Goal: Transaction & Acquisition: Book appointment/travel/reservation

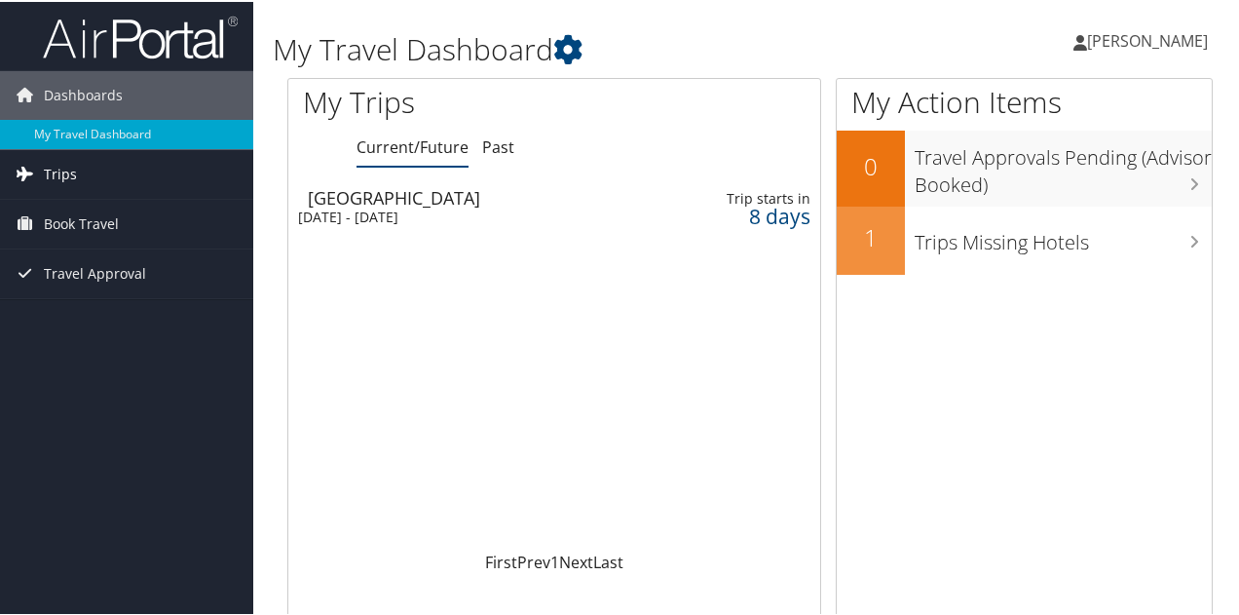
click at [119, 168] on link "Trips" at bounding box center [126, 172] width 253 height 49
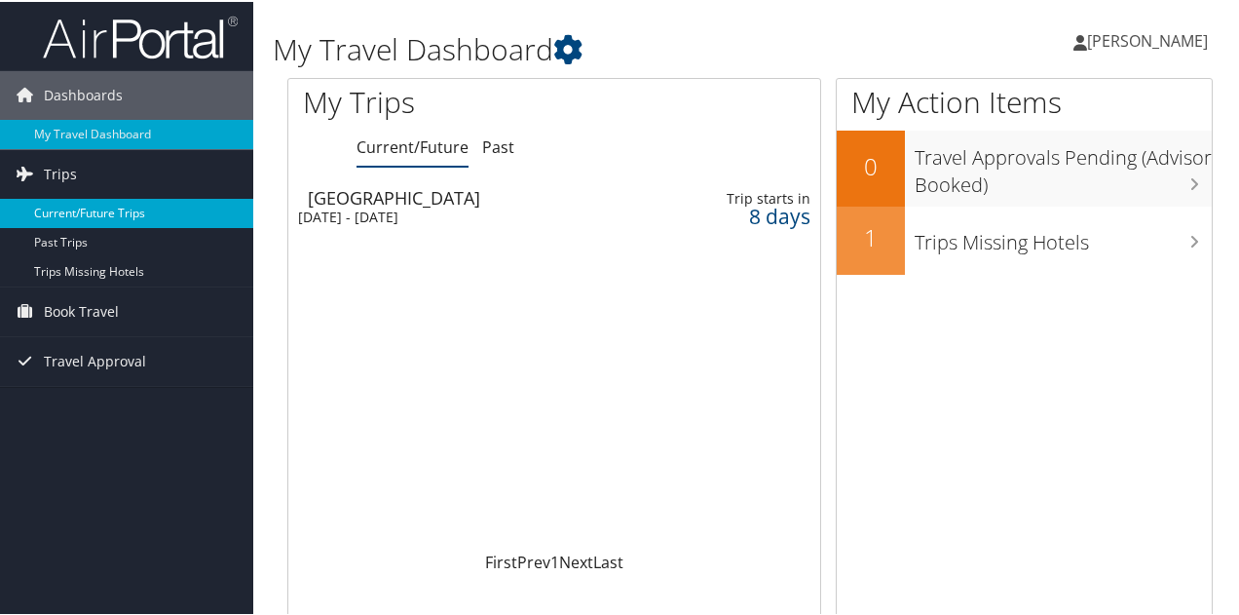
click at [115, 213] on link "Current/Future Trips" at bounding box center [126, 211] width 253 height 29
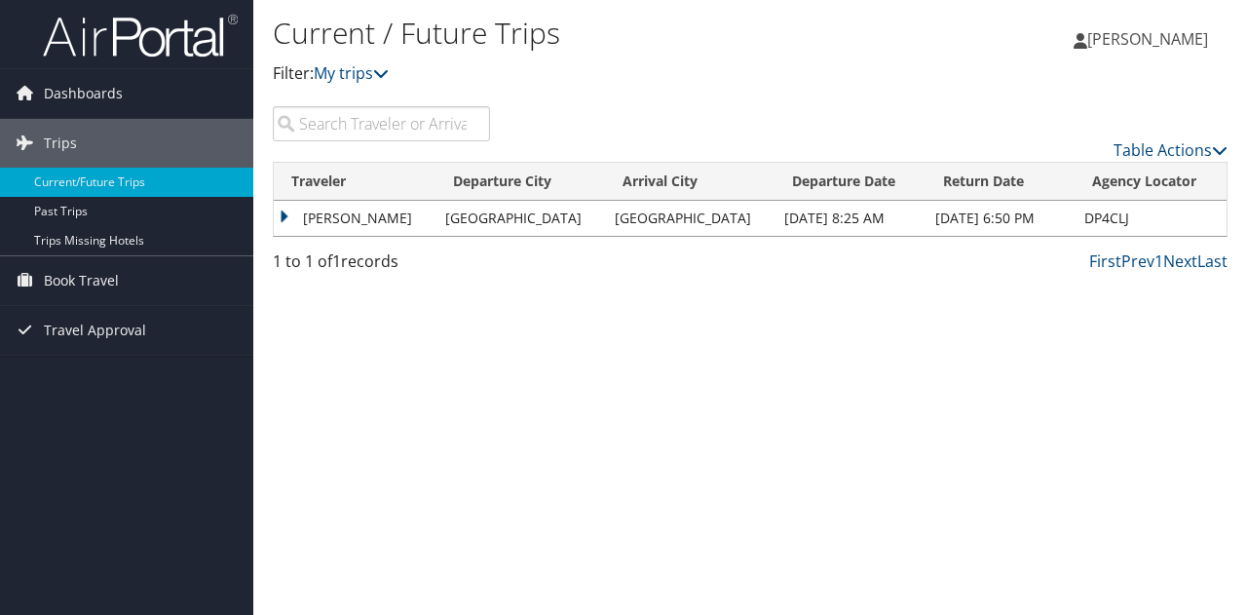
click at [357, 220] on td "JORDAN SODERQUIST" at bounding box center [355, 218] width 162 height 35
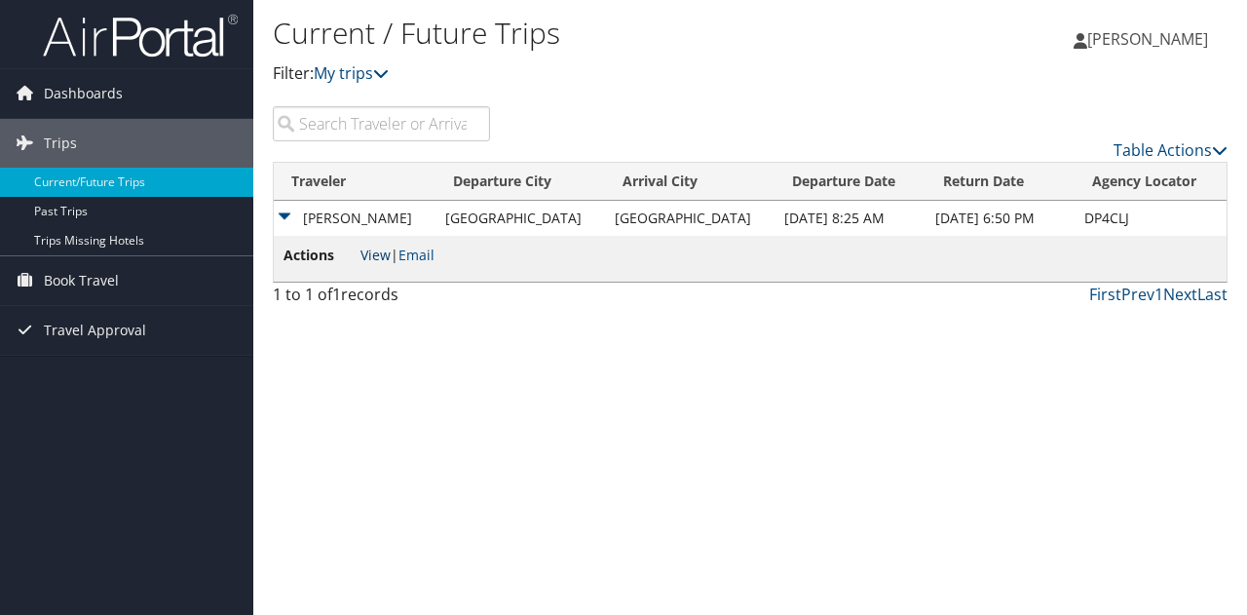
click at [380, 258] on link "View" at bounding box center [375, 254] width 30 height 19
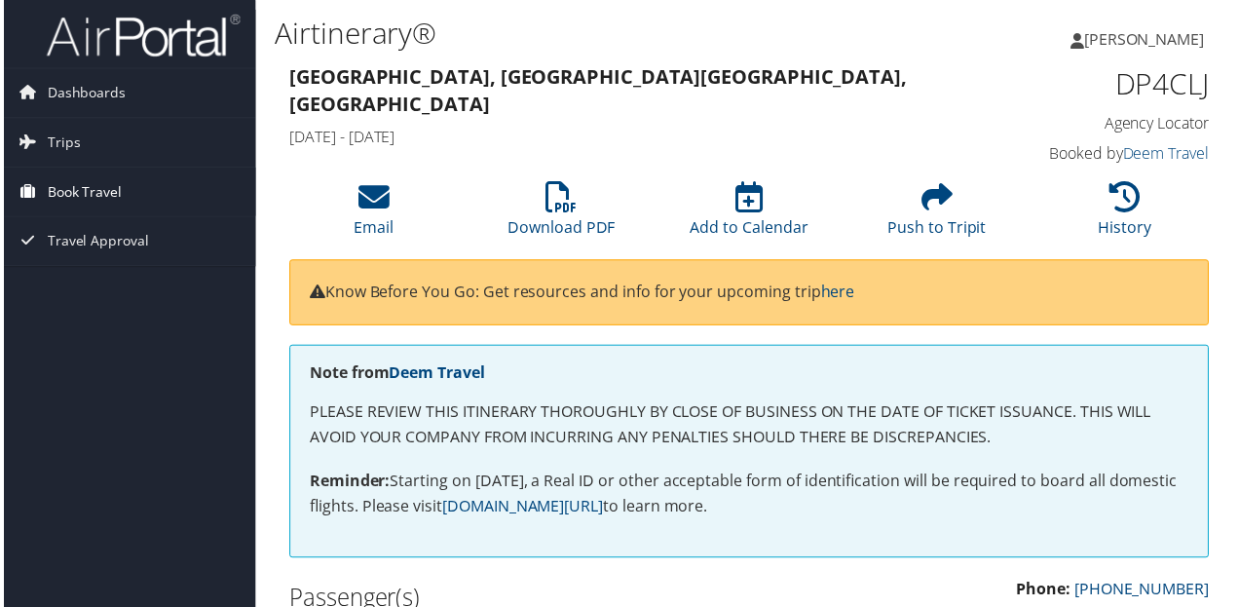
click at [79, 189] on span "Book Travel" at bounding box center [81, 192] width 75 height 49
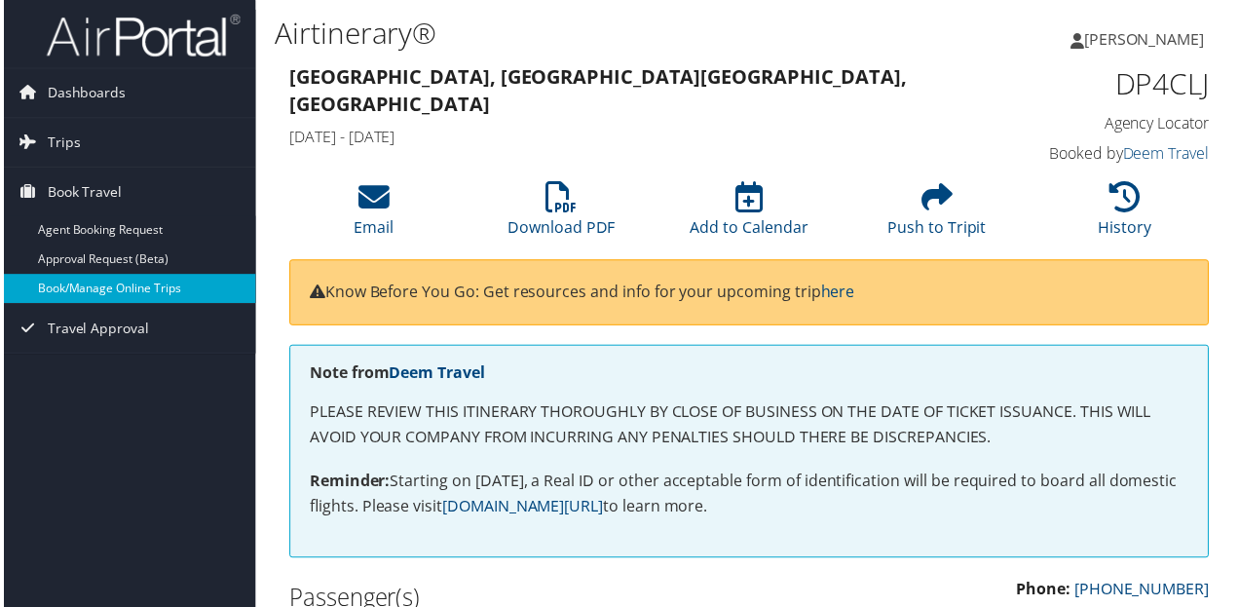
click at [112, 291] on link "Book/Manage Online Trips" at bounding box center [126, 290] width 253 height 29
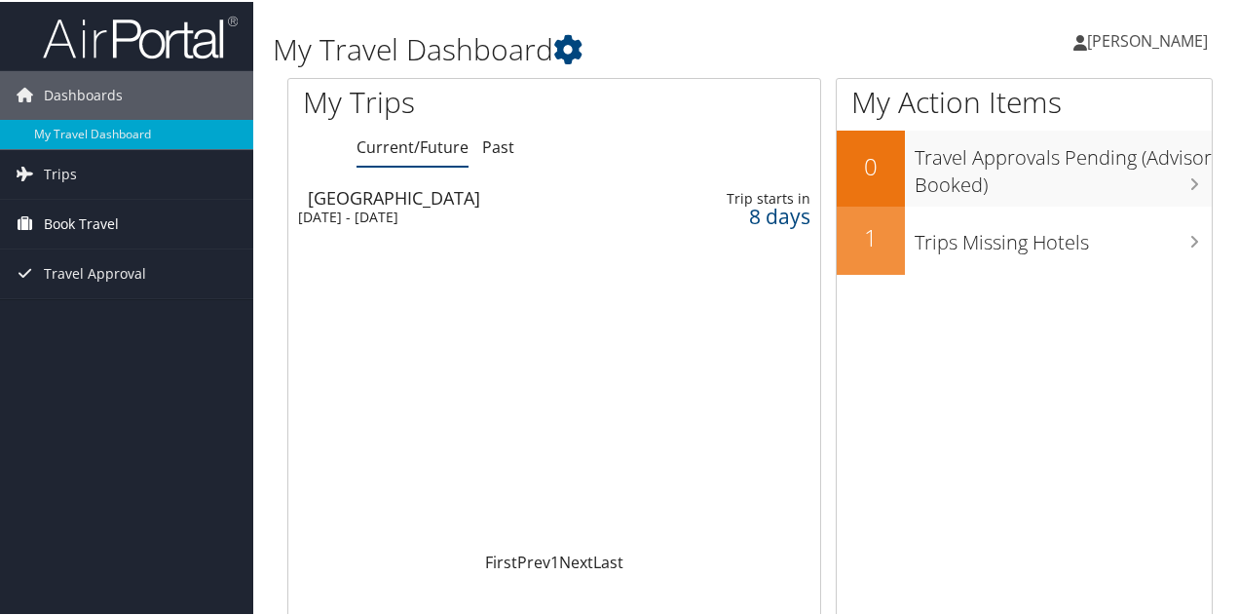
click at [131, 225] on link "Book Travel" at bounding box center [126, 222] width 253 height 49
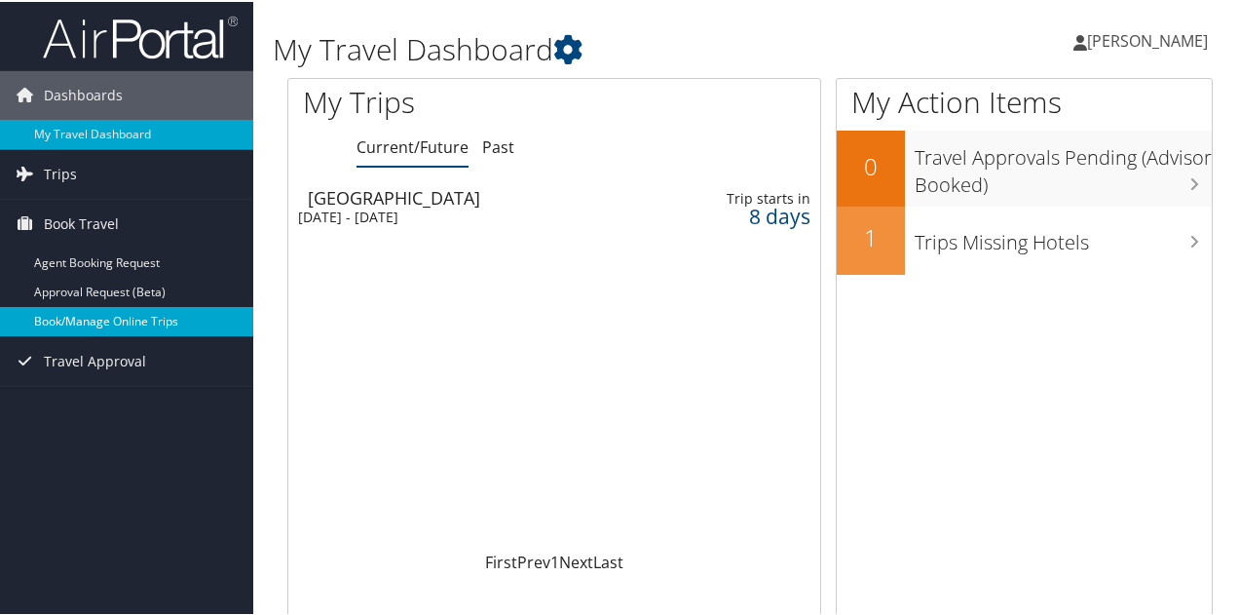
click at [114, 318] on link "Book/Manage Online Trips" at bounding box center [126, 319] width 253 height 29
click at [147, 322] on link "Book/Manage Online Trips" at bounding box center [126, 319] width 253 height 29
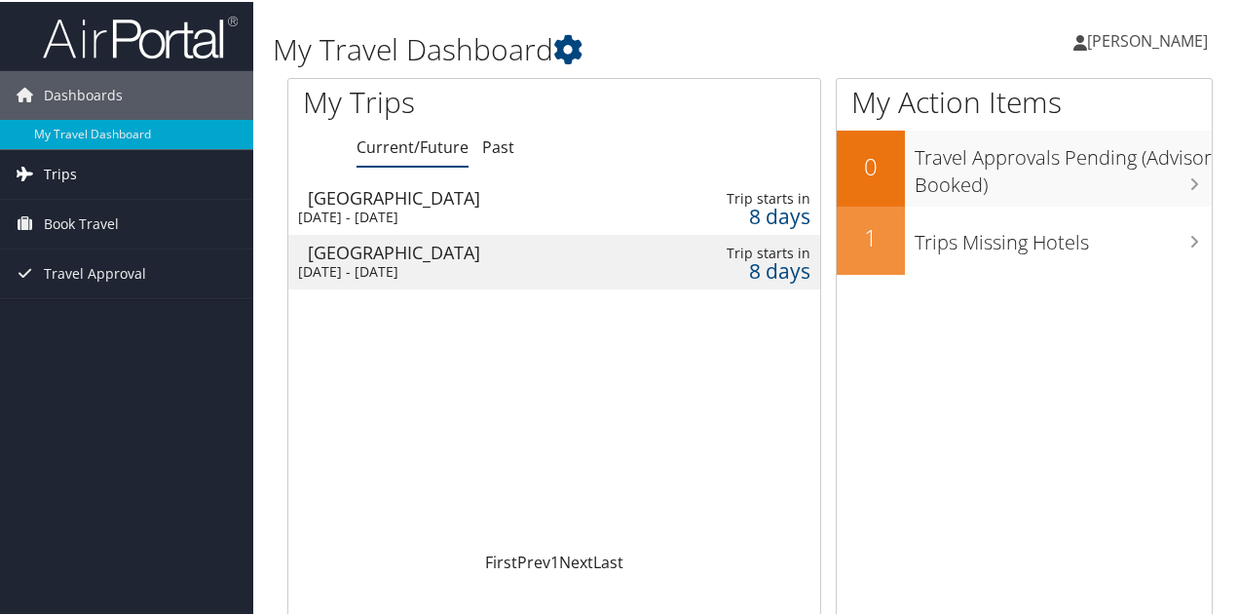
click at [68, 168] on span "Trips" at bounding box center [60, 172] width 33 height 49
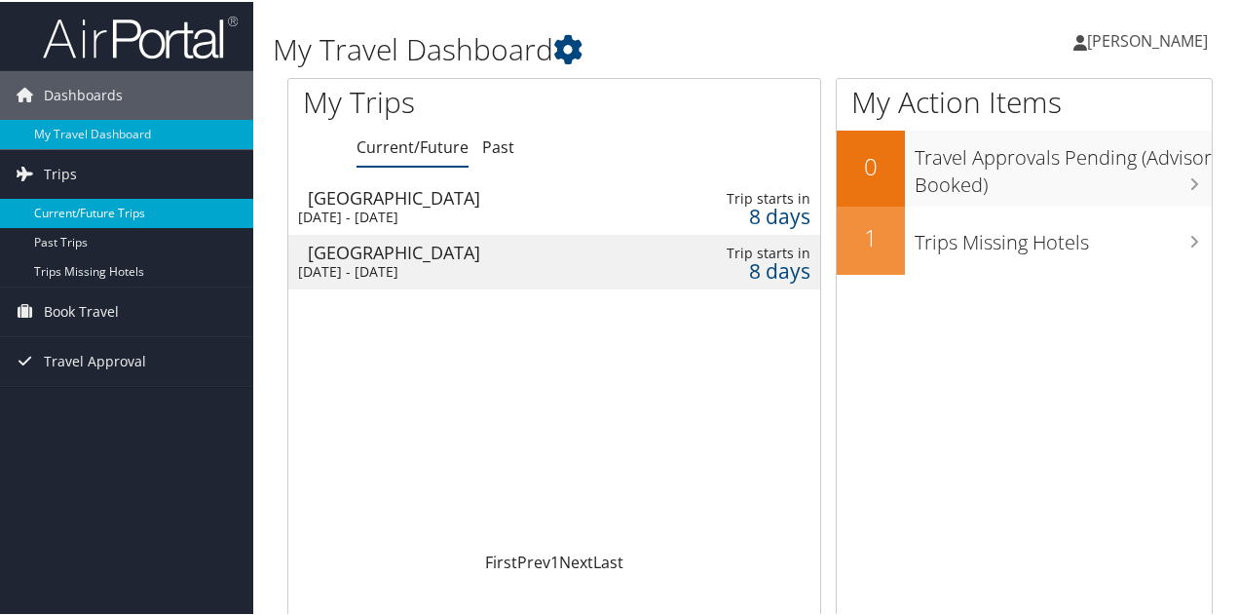
click at [117, 214] on link "Current/Future Trips" at bounding box center [126, 211] width 253 height 29
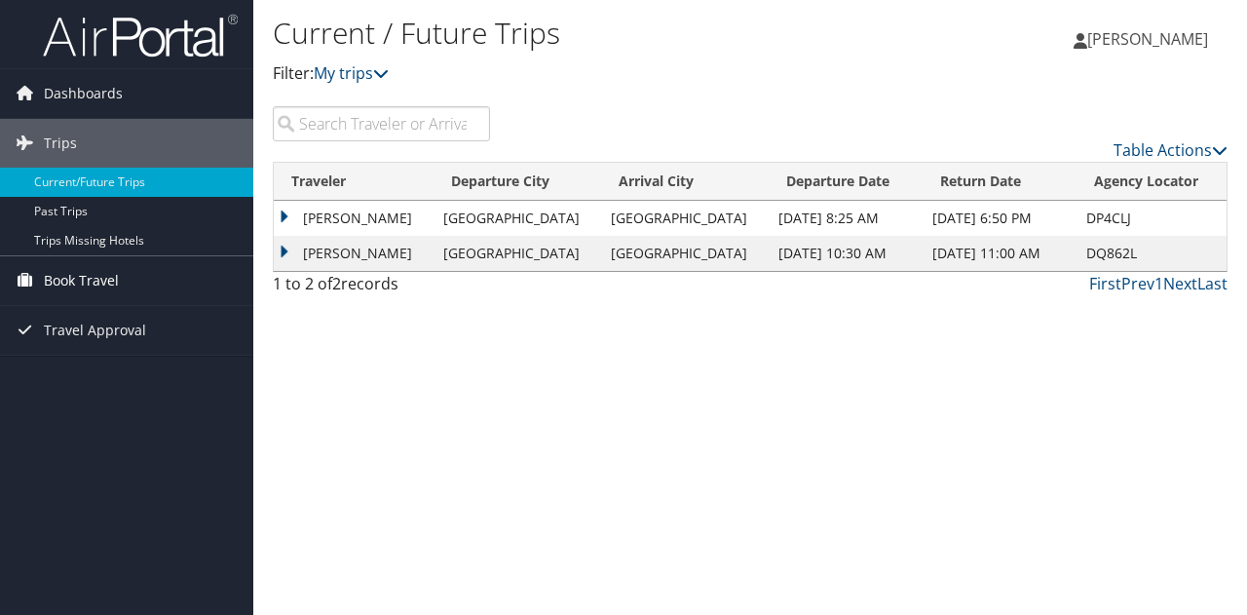
click at [76, 270] on span "Book Travel" at bounding box center [81, 280] width 75 height 49
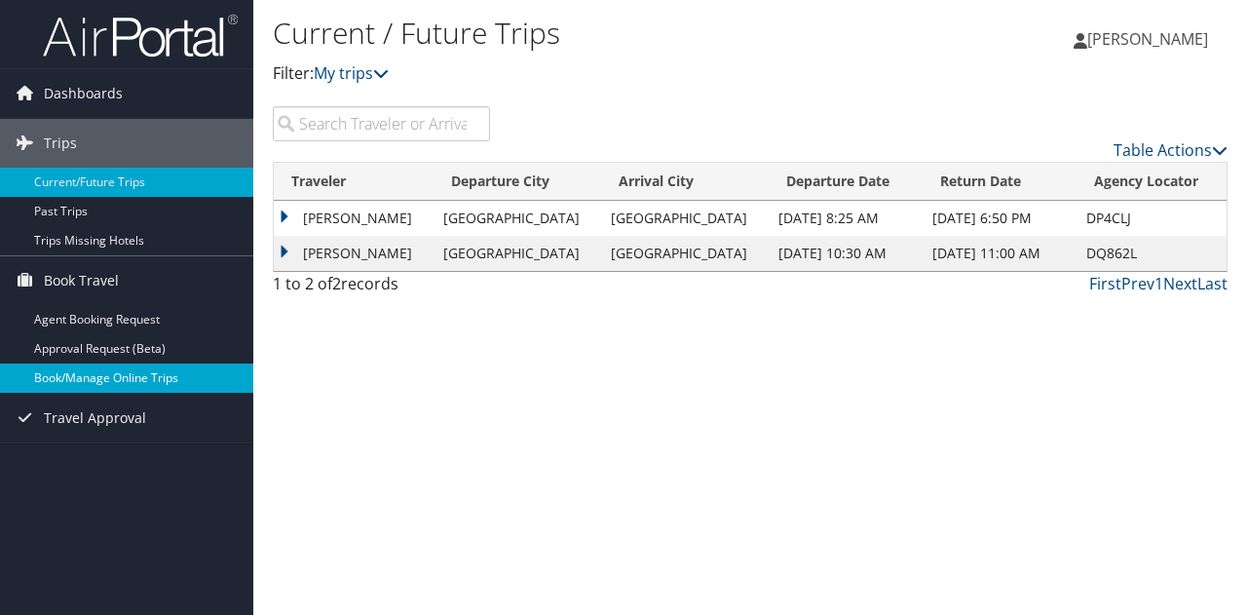
click at [82, 376] on link "Book/Manage Online Trips" at bounding box center [126, 377] width 253 height 29
